Goal: Find contact information: Obtain details needed to contact an individual or organization

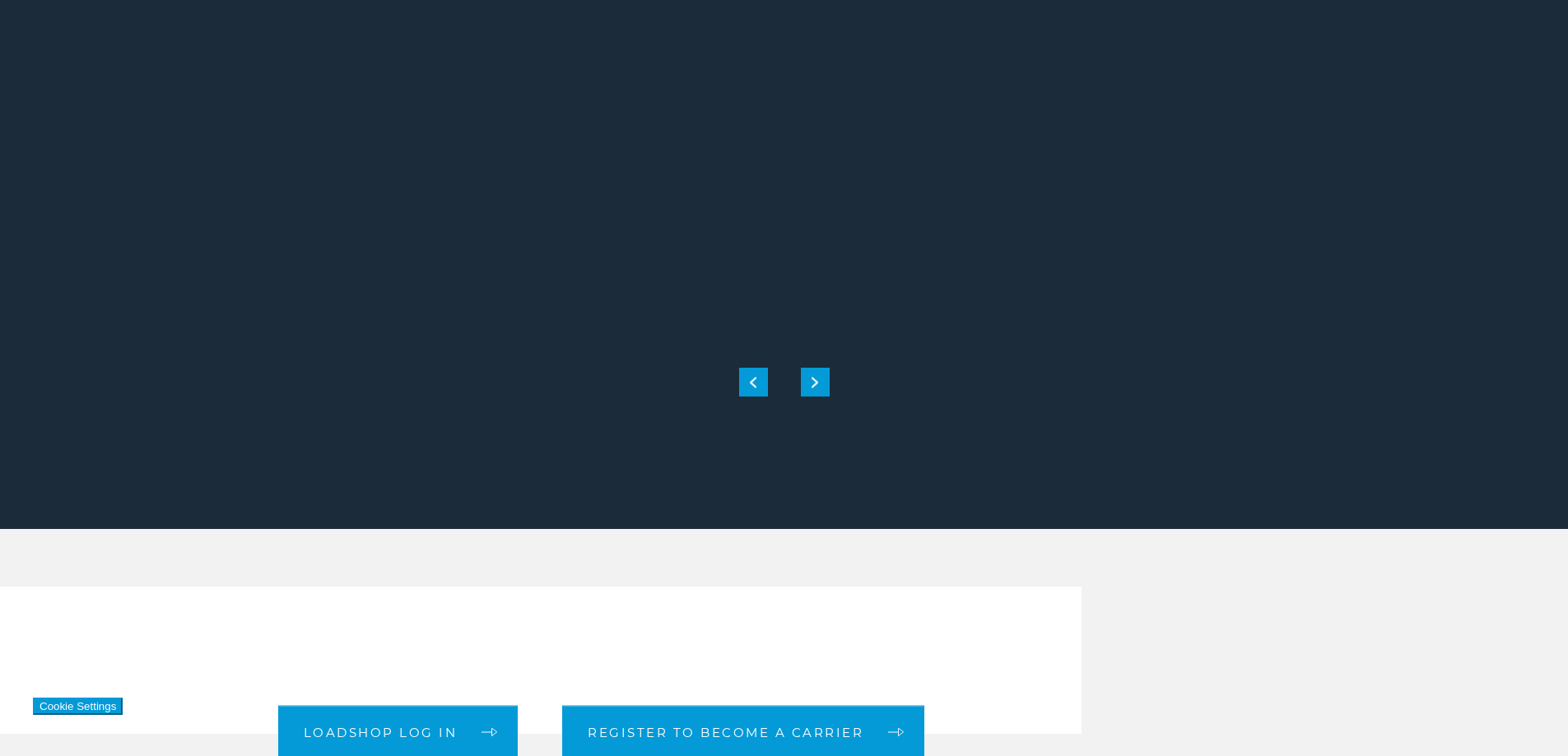
scroll to position [164, 0]
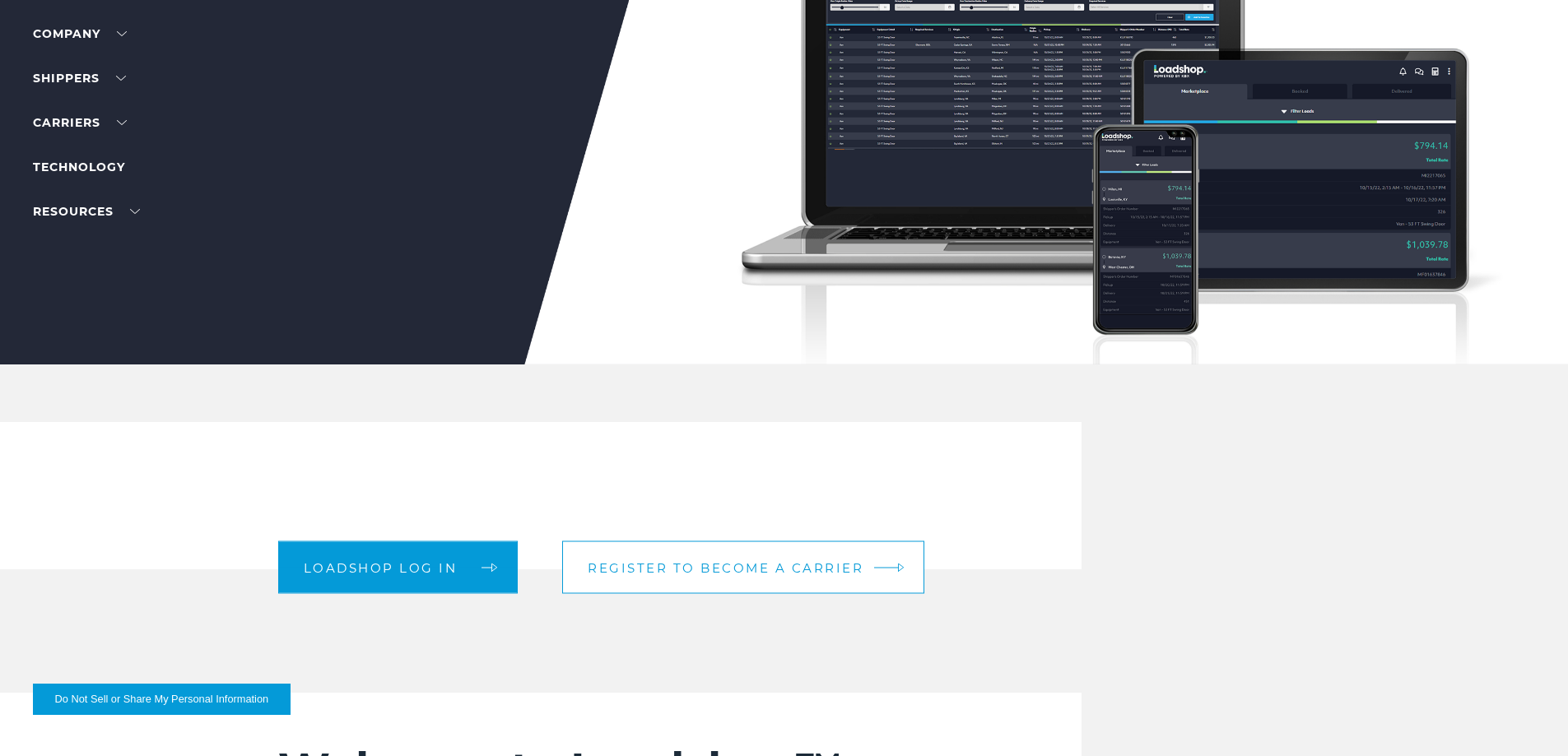
click at [848, 577] on link "Register to become a carrier" at bounding box center [743, 568] width 362 height 53
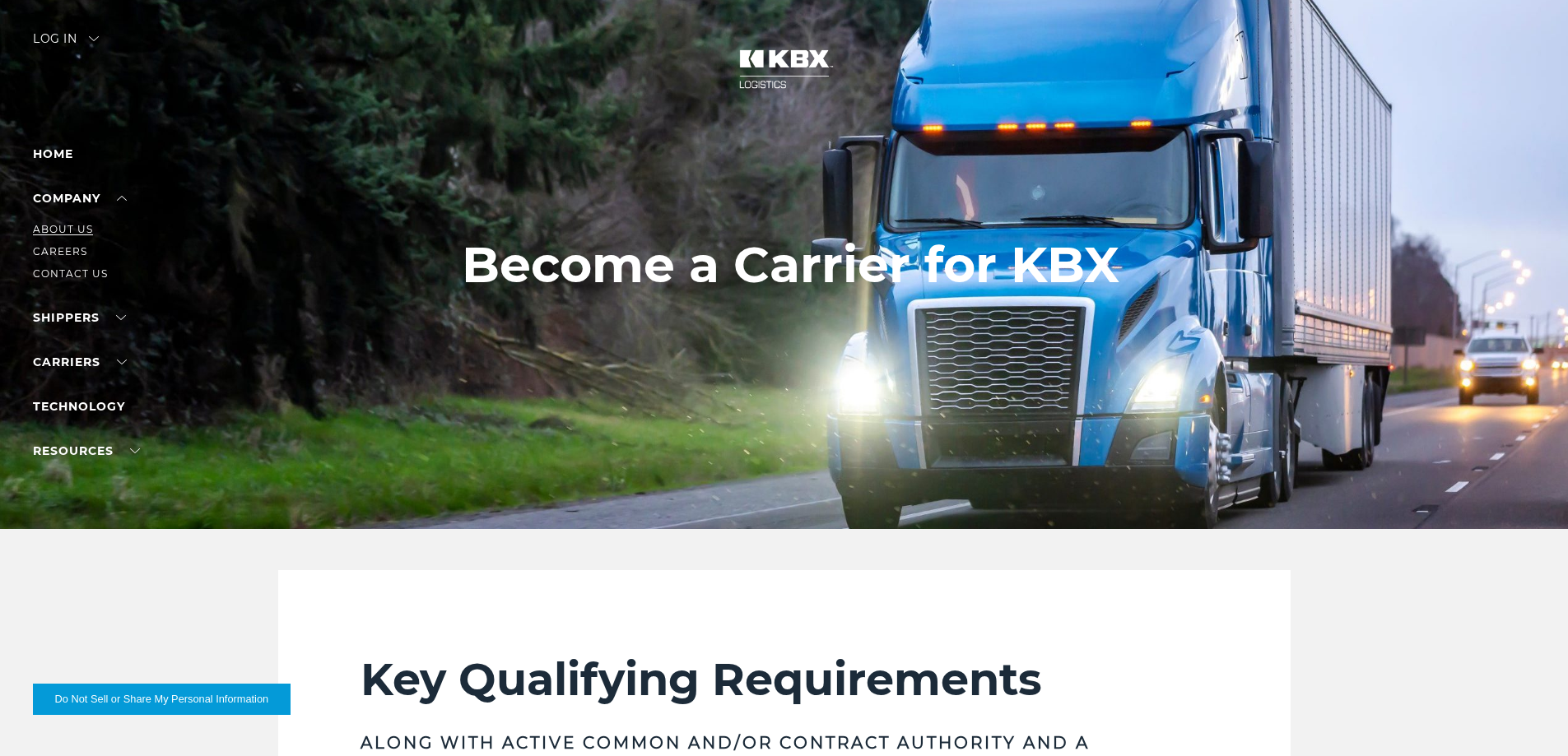
click at [73, 223] on link "About Us" at bounding box center [62, 228] width 60 height 12
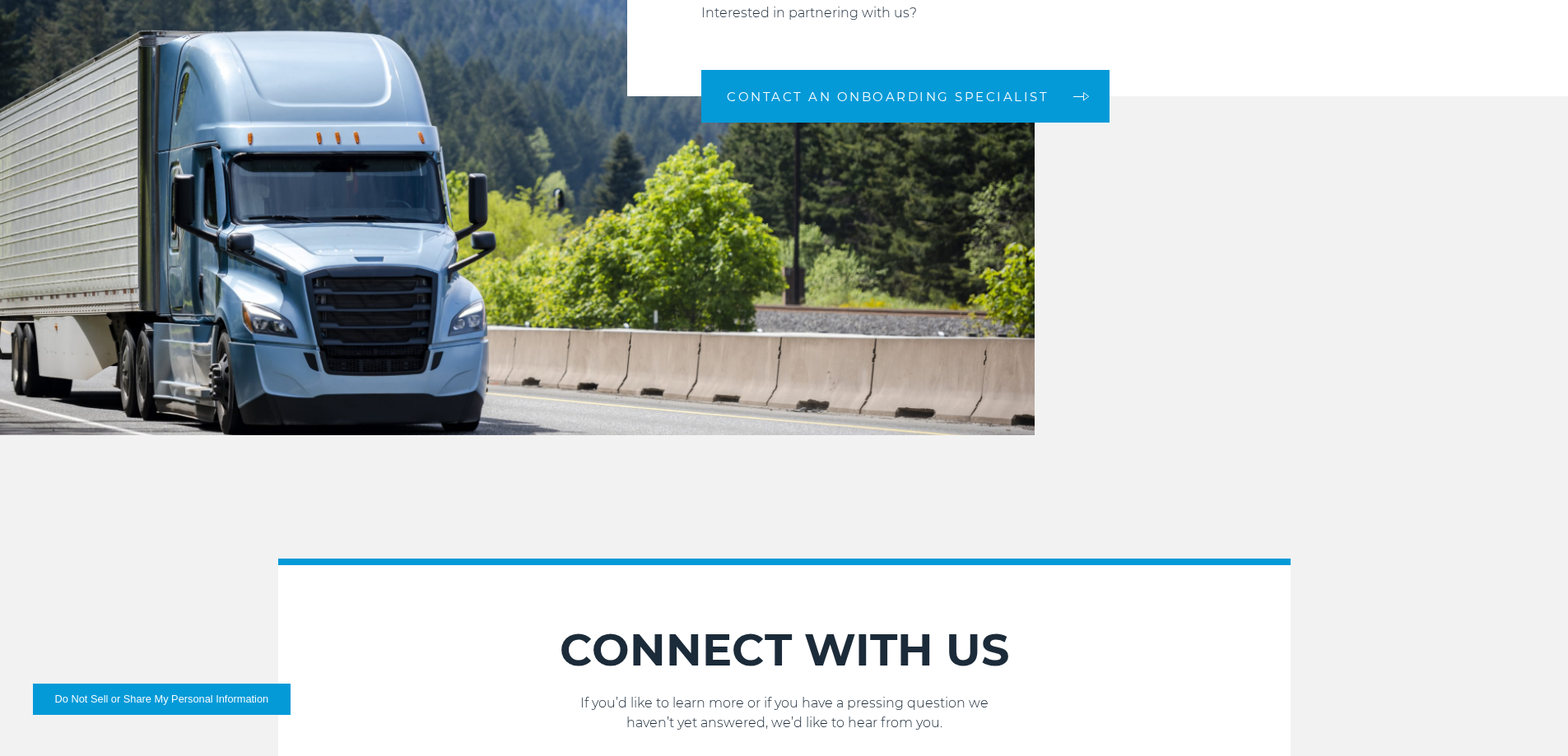
scroll to position [1728, 0]
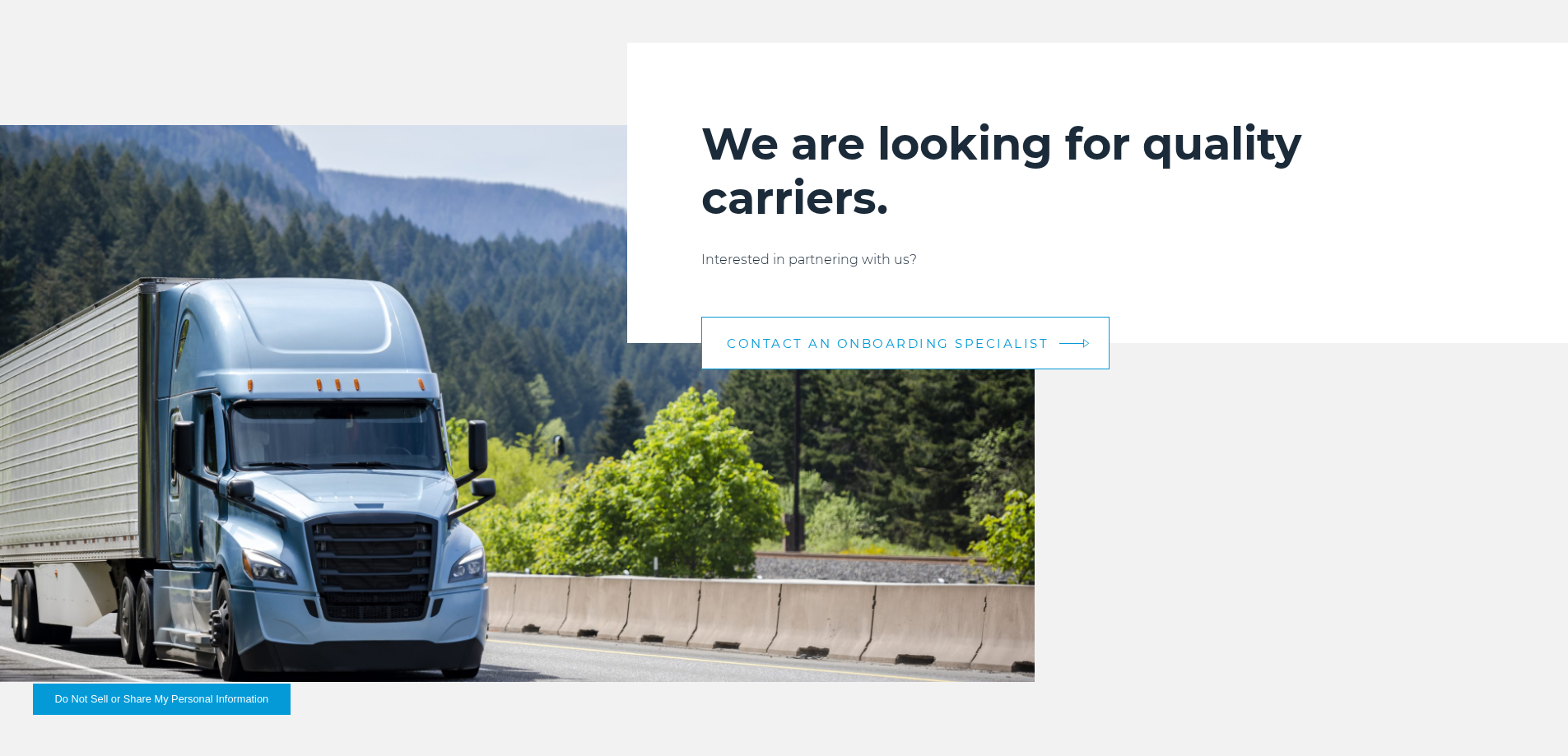
click at [977, 349] on span "CONTACT AN ONBOARDING SPECIALIST" at bounding box center [887, 343] width 322 height 12
click at [993, 348] on span "CONTACT AN ONBOARDING SPECIALIST" at bounding box center [887, 343] width 322 height 12
click at [921, 339] on span "CONTACT AN ONBOARDING SPECIALIST" at bounding box center [887, 343] width 322 height 12
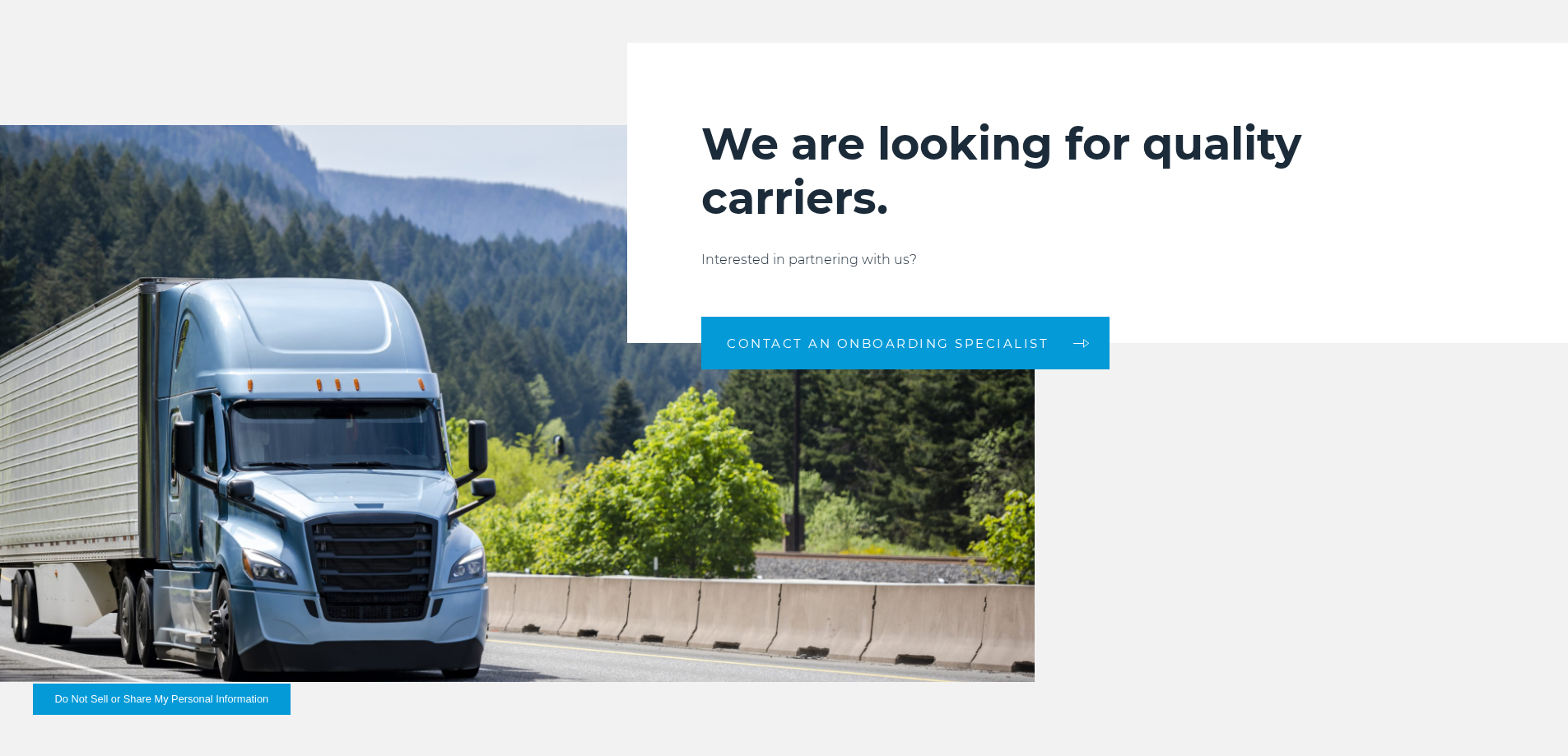
scroll to position [2439, 0]
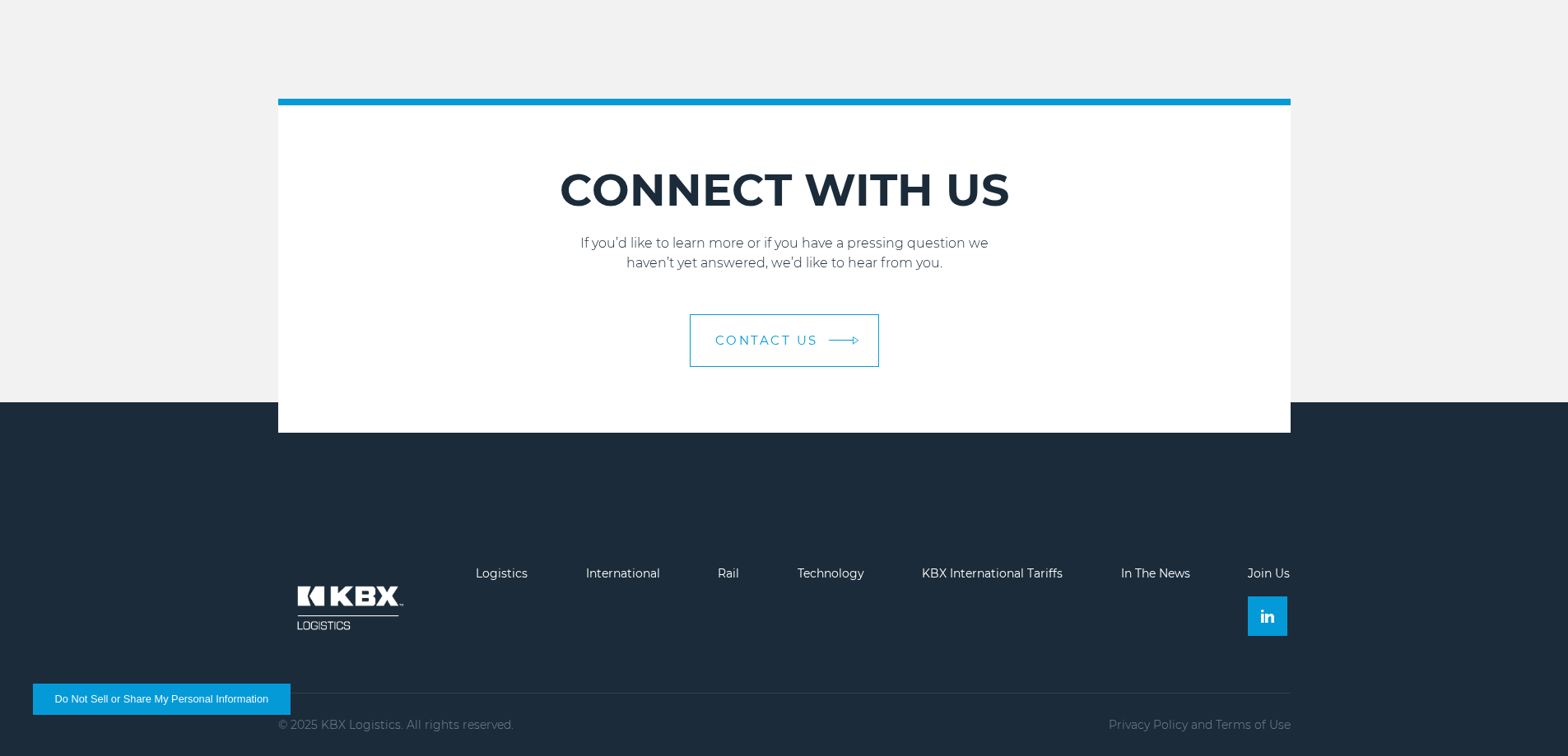
click at [751, 323] on link "Contact Us" at bounding box center [784, 340] width 189 height 53
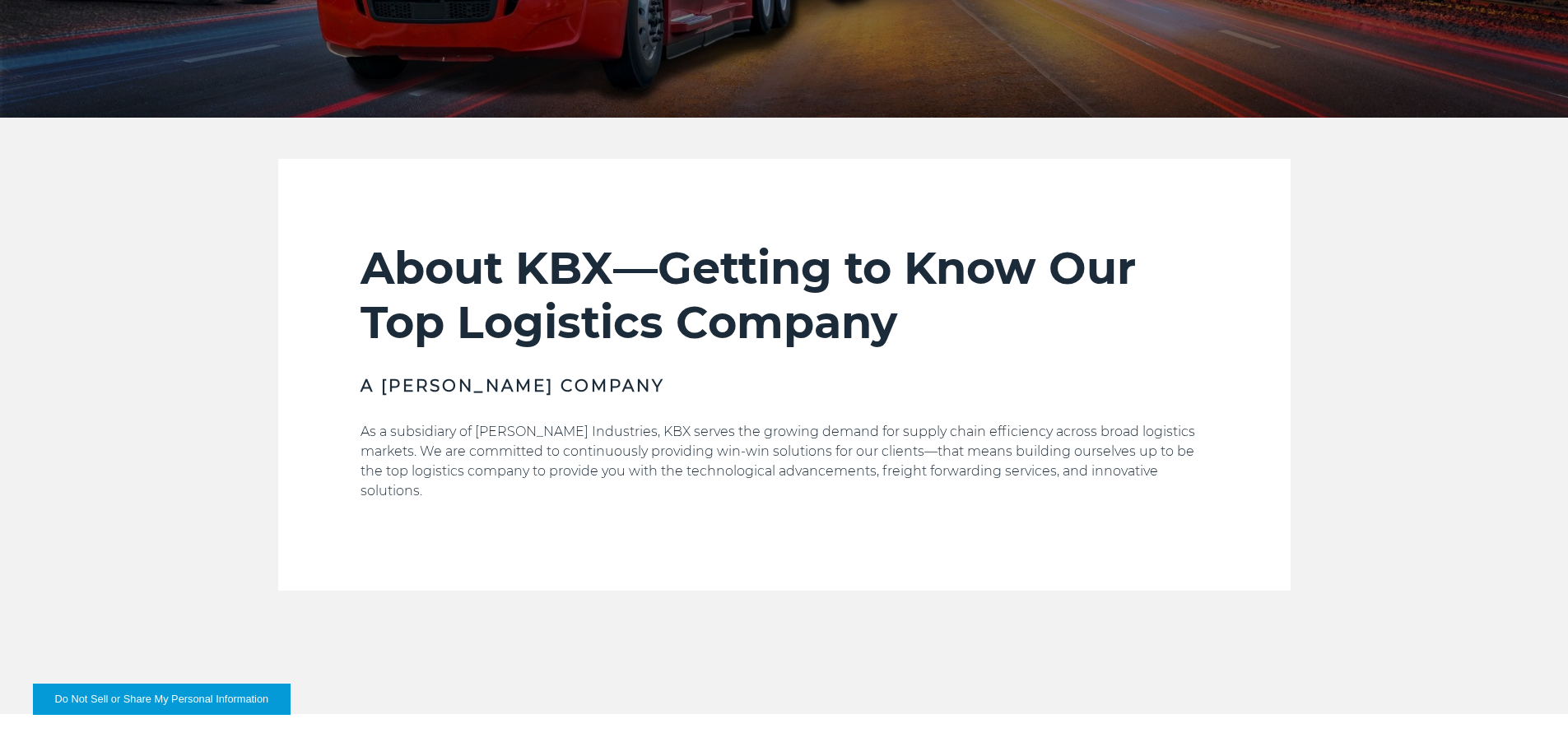
scroll to position [987, 0]
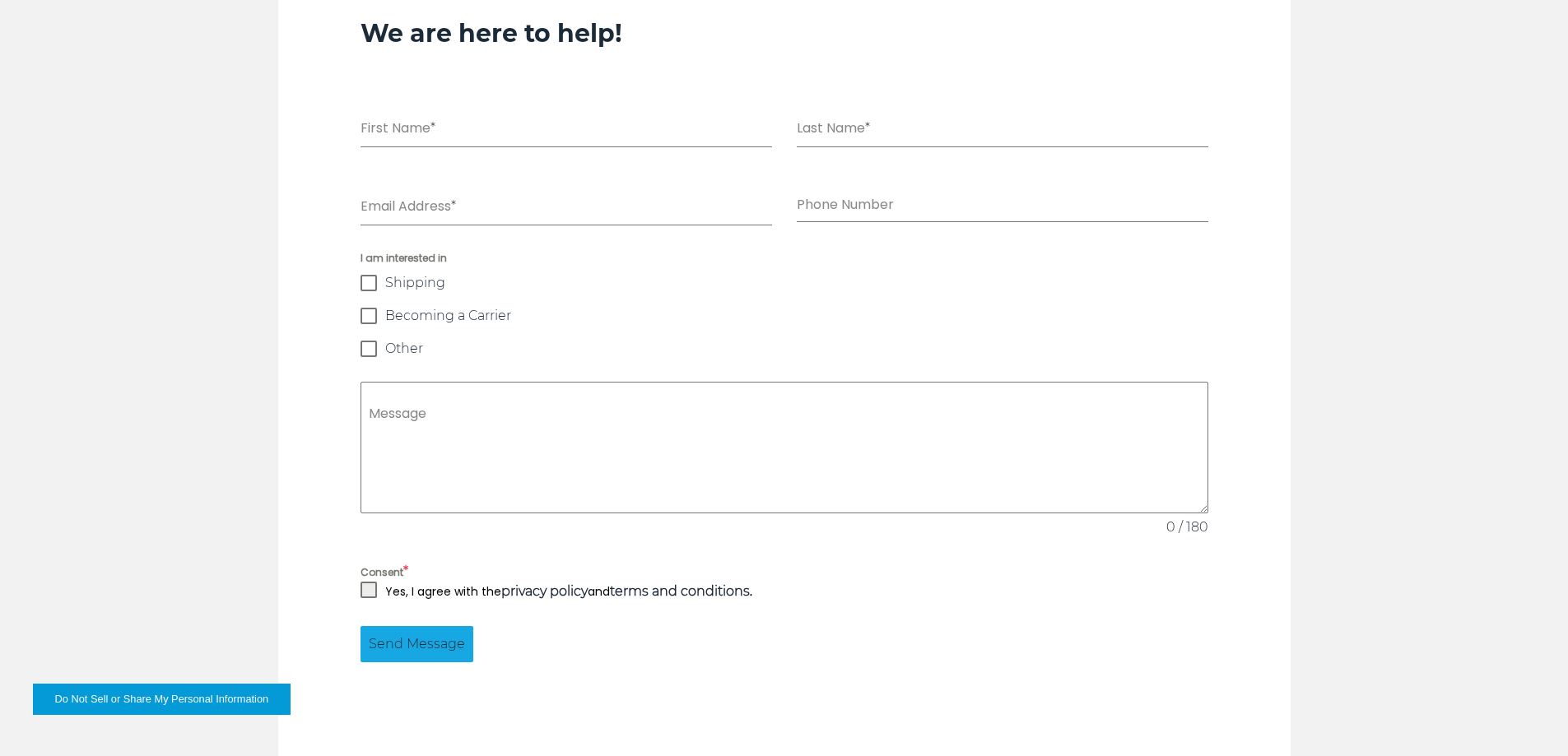
scroll to position [1152, 0]
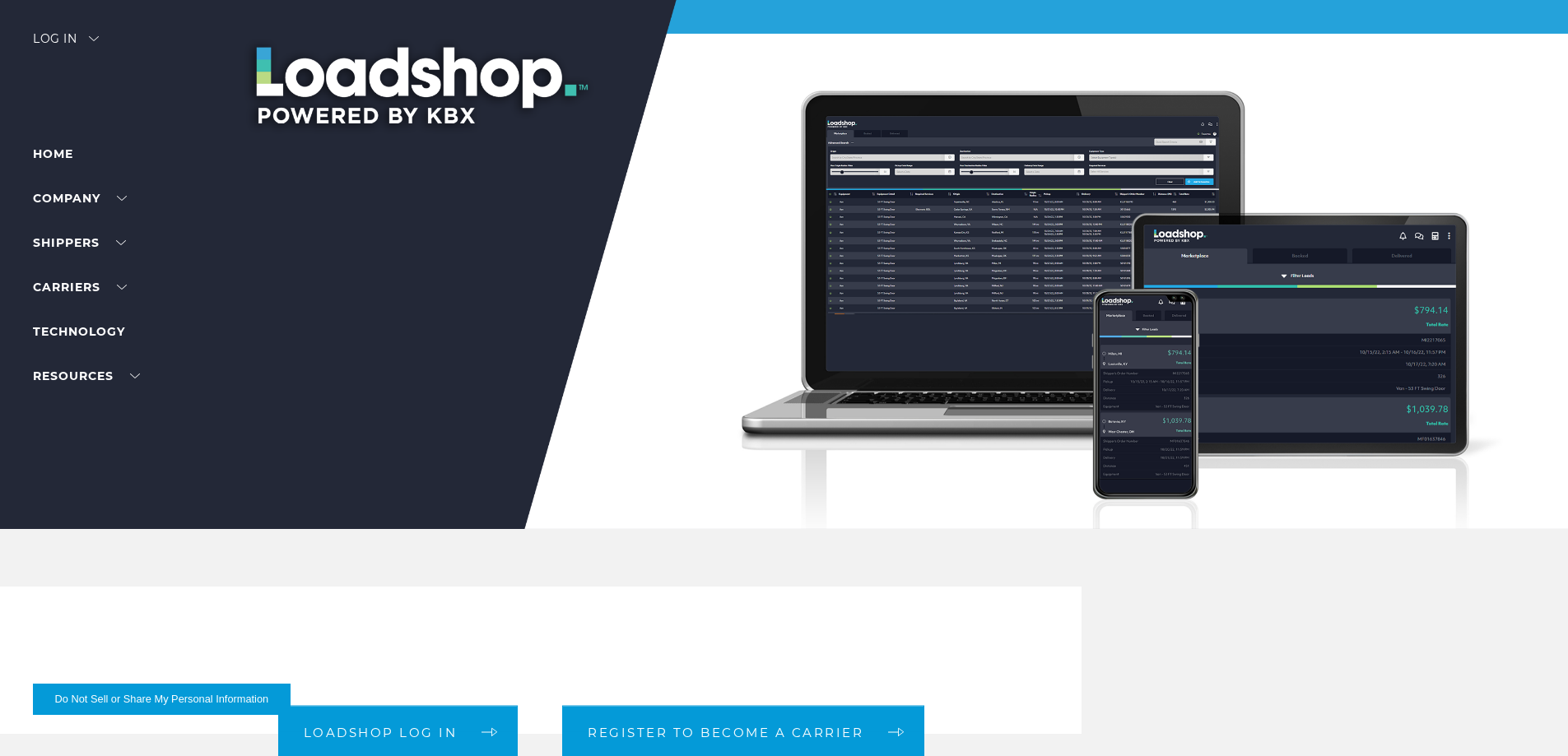
scroll to position [247, 0]
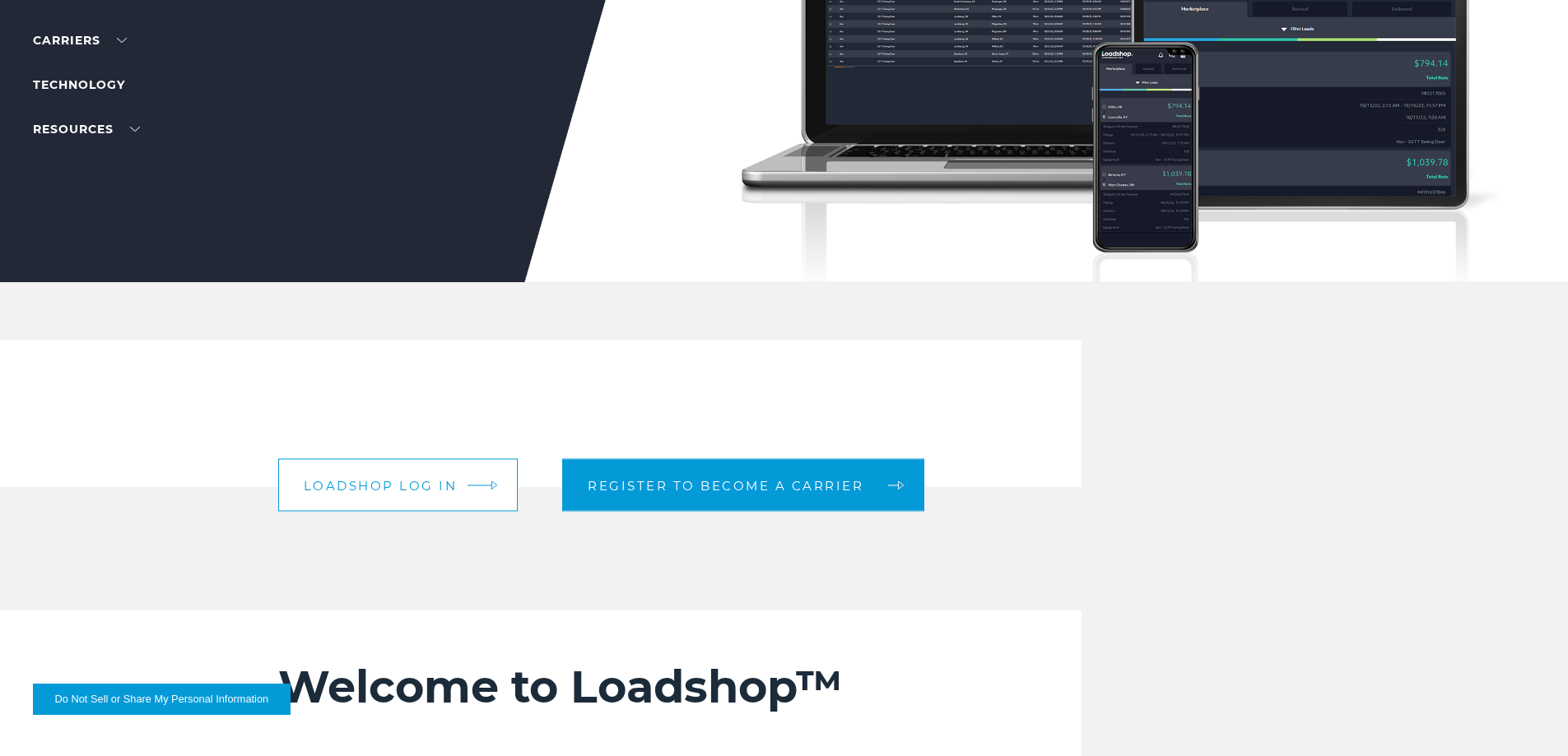
click at [447, 490] on span "Loadshop log in" at bounding box center [381, 485] width 154 height 12
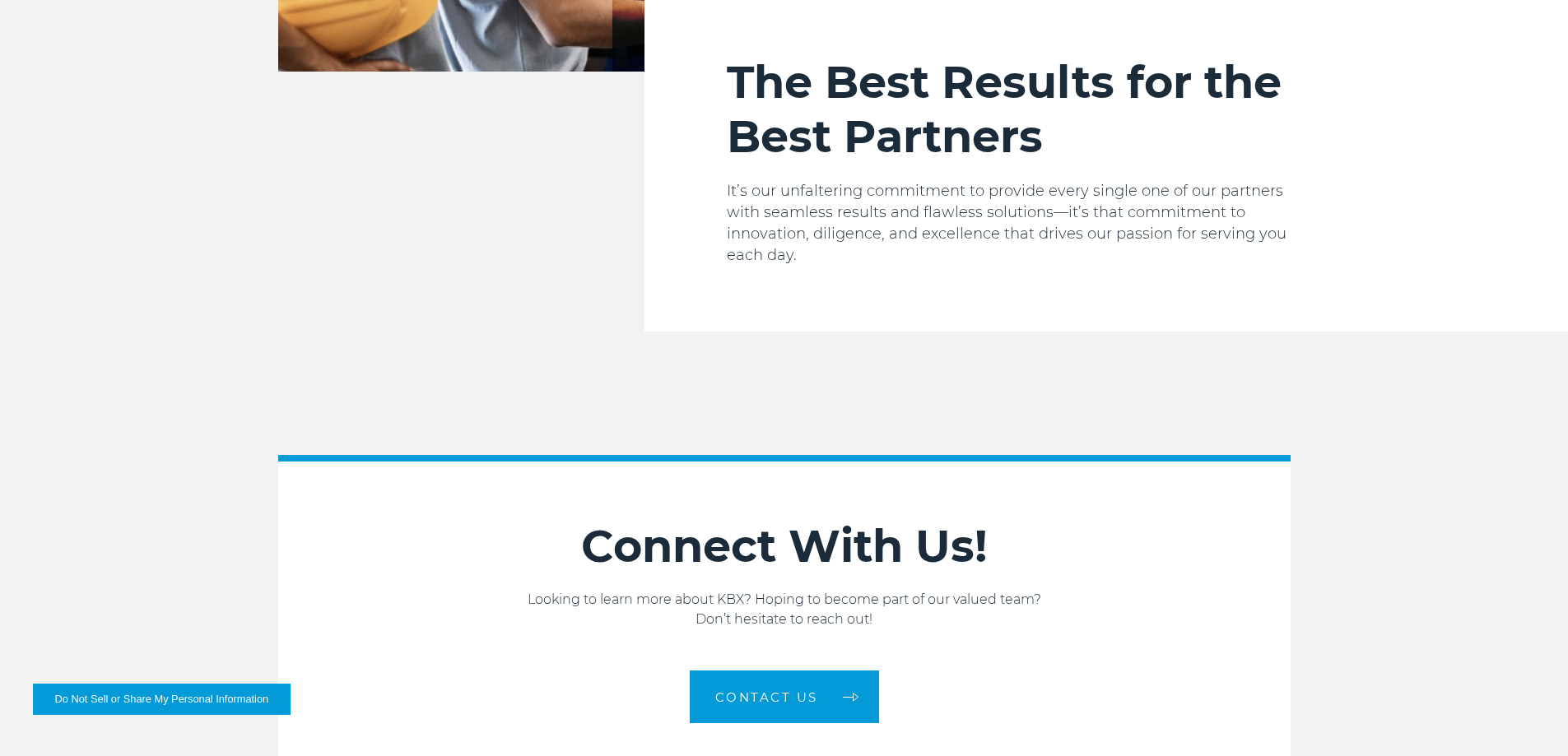
scroll to position [2785, 0]
